Goal: Task Accomplishment & Management: Manage account settings

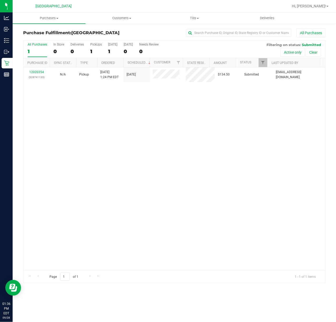
click at [182, 147] on div "12020354 (328741133) N/A Pickup 9/28/2025 1:24 PM EDT 9/28/2025 $134.50 Submitt…" at bounding box center [174, 168] width 302 height 203
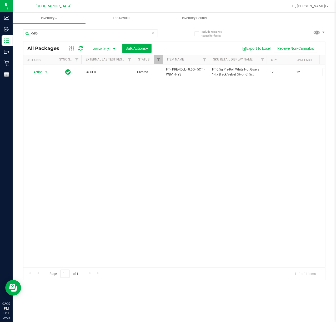
click at [79, 28] on div "-585" at bounding box center [98, 33] width 151 height 17
click at [79, 34] on input "-585" at bounding box center [90, 33] width 135 height 8
click at [115, 150] on div "Action Action Adjust qty Create package Edit attributes Global inventory Locate…" at bounding box center [174, 165] width 302 height 203
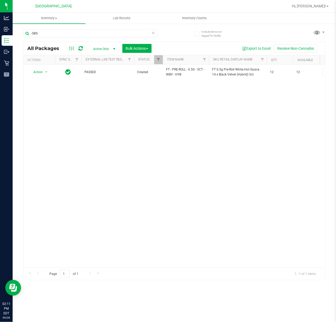
click at [166, 164] on div "Action Action Adjust qty Create package Edit attributes Global inventory Locate…" at bounding box center [174, 165] width 302 height 203
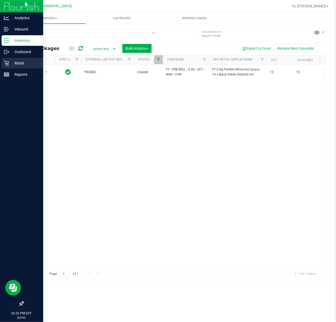
click at [6, 63] on icon at bounding box center [6, 63] width 5 height 5
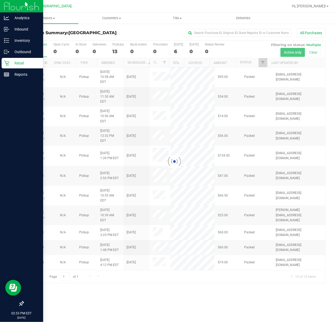
click at [264, 60] on div at bounding box center [174, 162] width 302 height 242
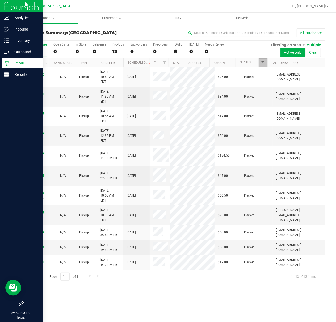
click at [264, 64] on span "Filter" at bounding box center [263, 63] width 4 height 4
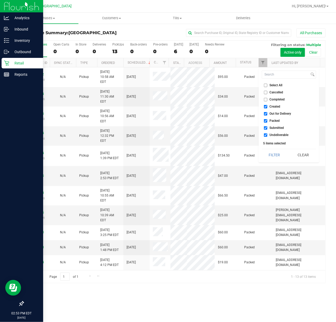
click at [265, 128] on input "Submitted" at bounding box center [265, 127] width 3 height 3
checkbox input "false"
click at [271, 154] on button "Filter" at bounding box center [274, 155] width 25 height 12
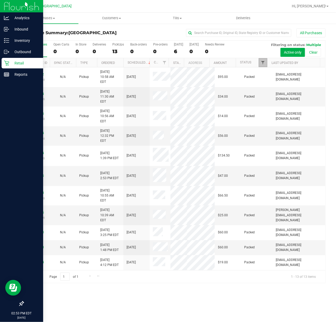
click at [261, 63] on span "Filter" at bounding box center [263, 63] width 4 height 4
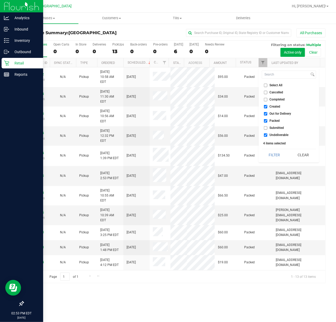
click at [265, 121] on input "Packed" at bounding box center [265, 120] width 3 height 3
checkbox input "false"
click at [265, 128] on input "Submitted" at bounding box center [265, 127] width 3 height 3
checkbox input "true"
click at [275, 155] on button "Filter" at bounding box center [274, 155] width 25 height 12
